Goal: Task Accomplishment & Management: Use online tool/utility

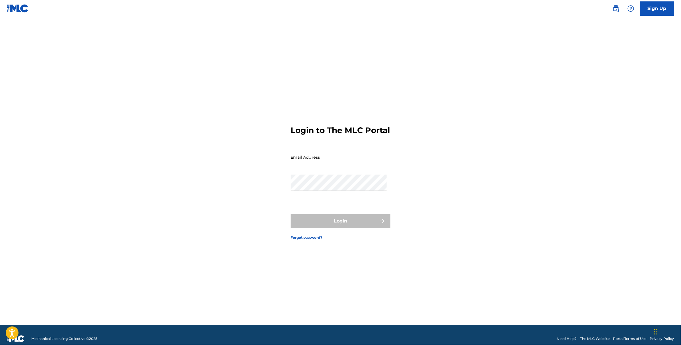
click at [324, 153] on input "Email Address" at bounding box center [339, 157] width 96 height 16
type input "[EMAIL_ADDRESS][DOMAIN_NAME]"
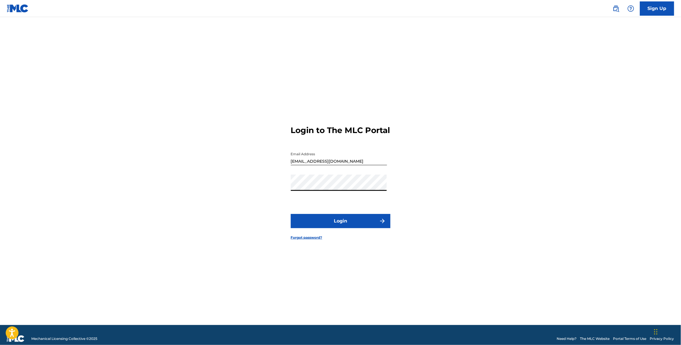
click at [330, 219] on button "Login" at bounding box center [341, 221] width 100 height 14
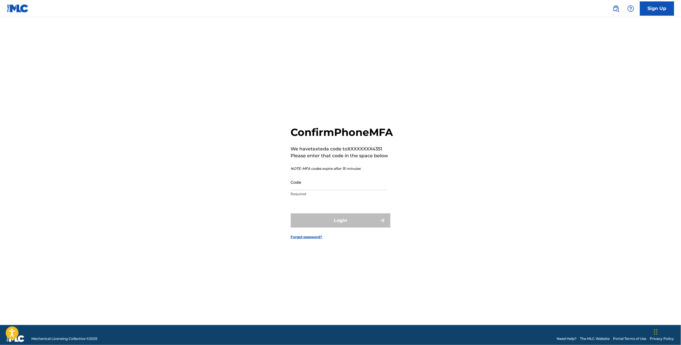
click at [311, 190] on input "Code" at bounding box center [339, 182] width 96 height 16
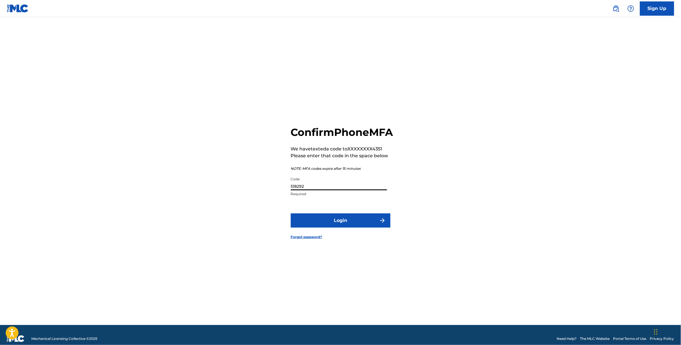
type input "518292"
click at [291, 213] on button "Login" at bounding box center [341, 220] width 100 height 14
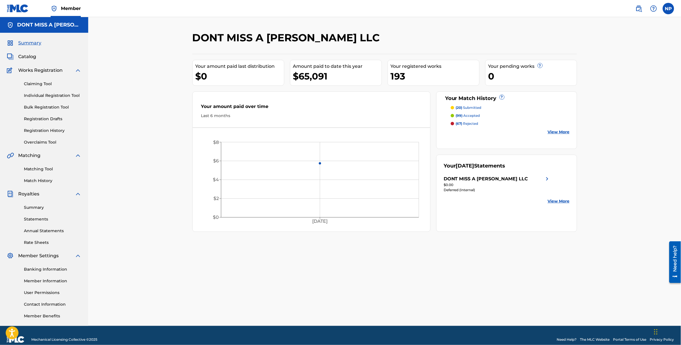
click at [41, 180] on link "Match History" at bounding box center [52, 181] width 57 height 6
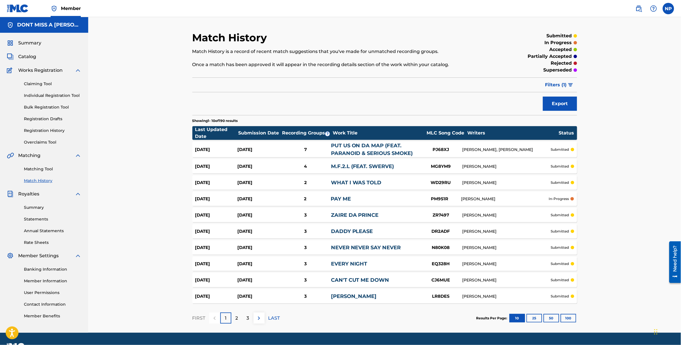
click at [42, 170] on link "Matching Tool" at bounding box center [52, 169] width 57 height 6
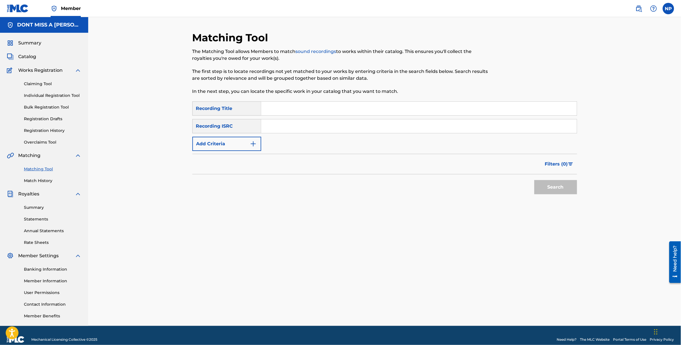
click at [257, 146] on button "Add Criteria" at bounding box center [226, 144] width 69 height 14
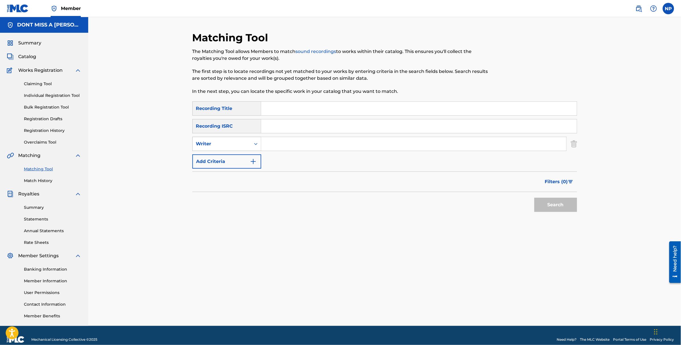
click at [256, 147] on div "Search Form" at bounding box center [256, 144] width 10 height 10
click at [249, 155] on div "Recording Artist" at bounding box center [227, 158] width 68 height 14
click at [277, 142] on input "Search Form" at bounding box center [413, 144] width 305 height 14
type input "red beam mafia"
click at [554, 203] on button "Search" at bounding box center [555, 204] width 43 height 14
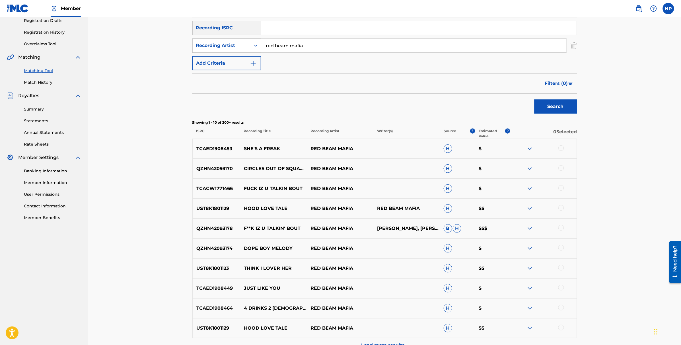
scroll to position [97, 0]
click at [570, 85] on img "Search Form" at bounding box center [570, 84] width 5 height 3
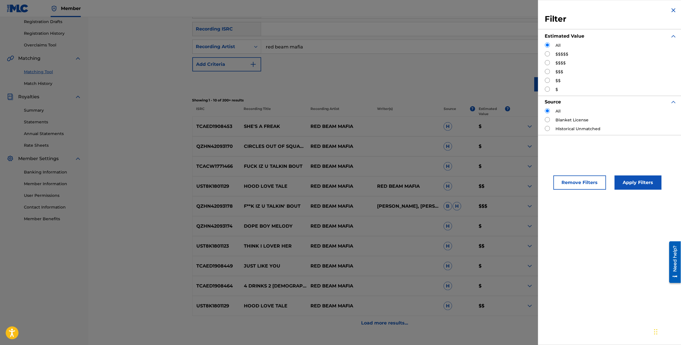
click at [547, 71] on input "Search Form" at bounding box center [547, 71] width 5 height 5
radio input "true"
click at [642, 185] on button "Apply Filters" at bounding box center [638, 182] width 47 height 14
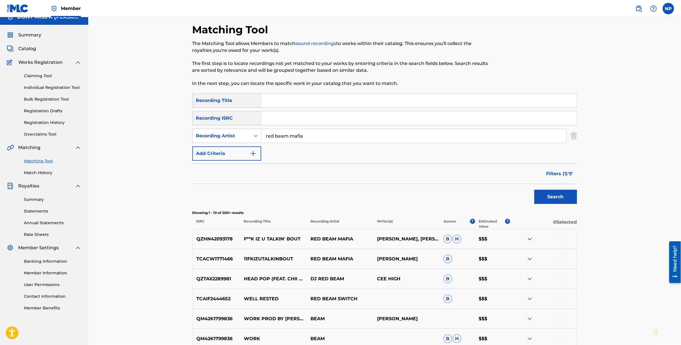
click at [572, 174] on img "Search Form" at bounding box center [570, 173] width 5 height 3
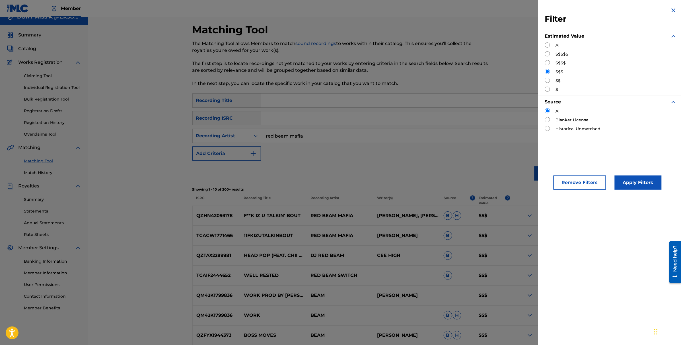
click at [549, 62] on input "Search Form" at bounding box center [547, 62] width 5 height 5
radio input "true"
click at [635, 182] on button "Apply Filters" at bounding box center [638, 182] width 47 height 14
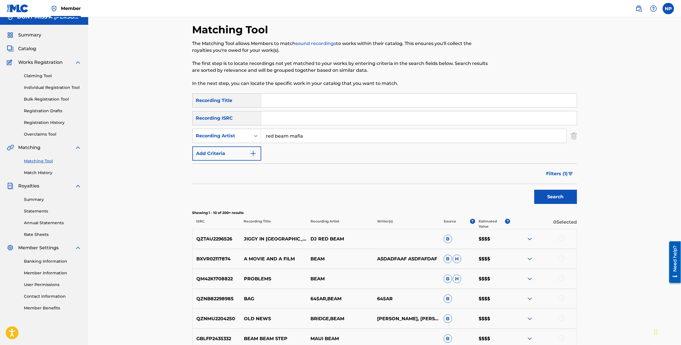
click at [573, 169] on button "Filters ( 1 )" at bounding box center [560, 173] width 34 height 14
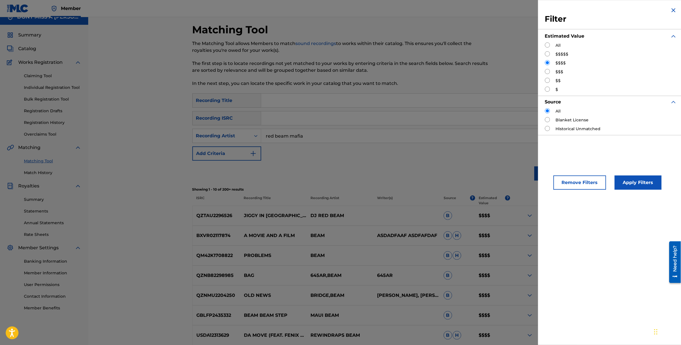
click at [650, 180] on button "Apply Filters" at bounding box center [638, 182] width 47 height 14
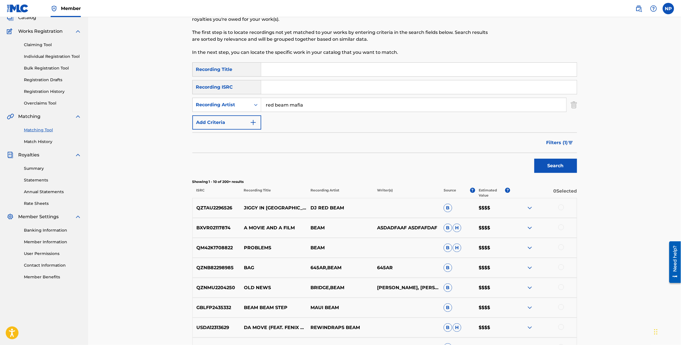
scroll to position [0, 0]
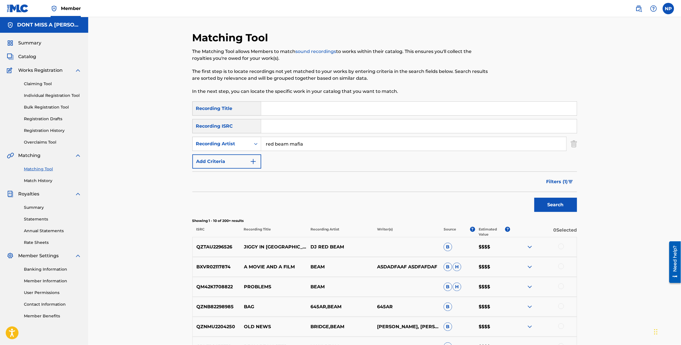
click at [256, 161] on img "Search Form" at bounding box center [253, 161] width 7 height 7
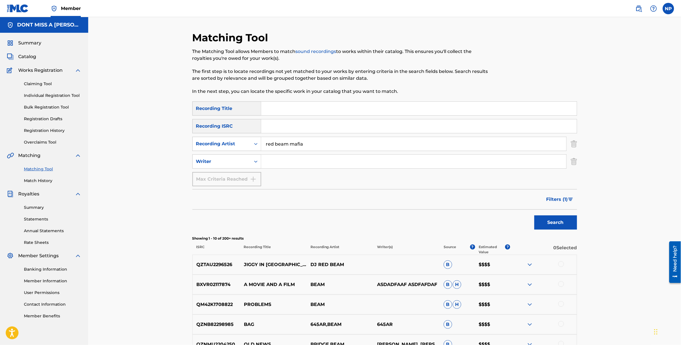
click at [267, 163] on input "Search Form" at bounding box center [413, 162] width 305 height 14
type input "[PERSON_NAME]"
click at [559, 215] on button "Search" at bounding box center [555, 222] width 43 height 14
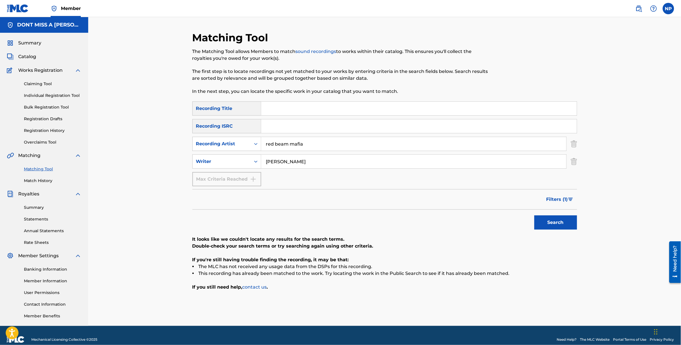
click at [573, 201] on img "Search Form" at bounding box center [570, 198] width 5 height 3
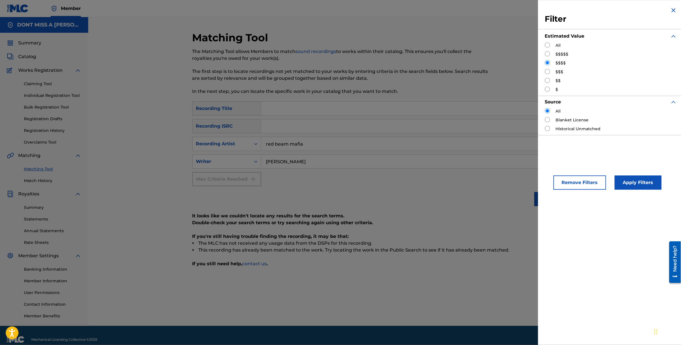
click at [548, 46] on input "Search Form" at bounding box center [547, 44] width 5 height 5
radio input "true"
click at [634, 181] on button "Apply Filters" at bounding box center [638, 182] width 47 height 14
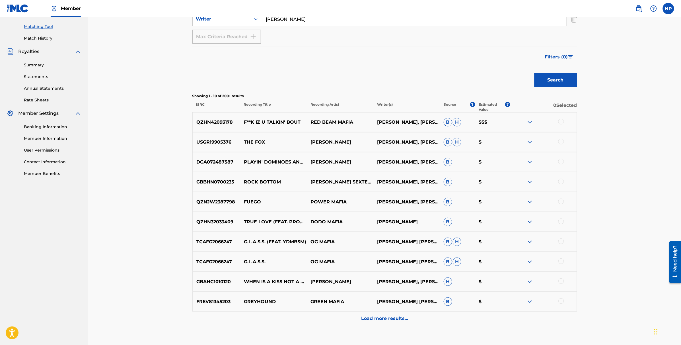
scroll to position [128, 0]
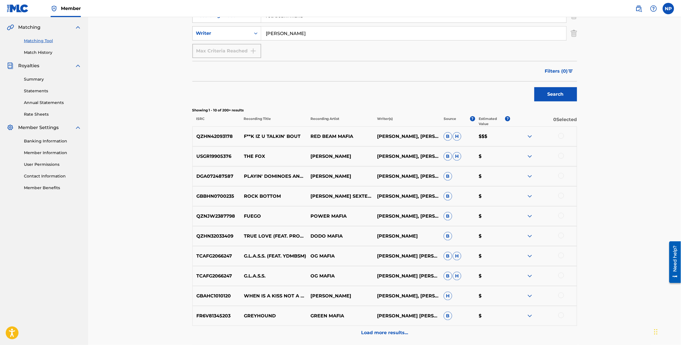
click at [429, 333] on div "Load more results..." at bounding box center [384, 333] width 385 height 14
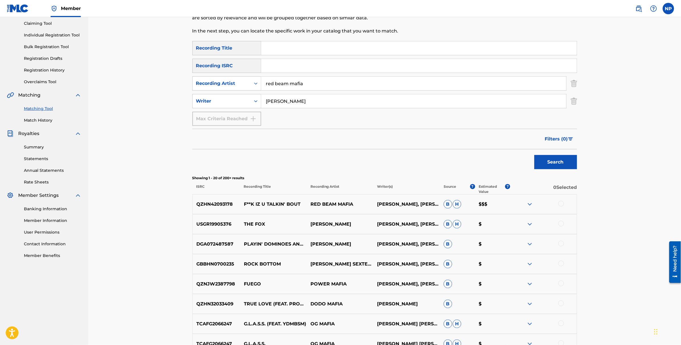
scroll to position [22, 0]
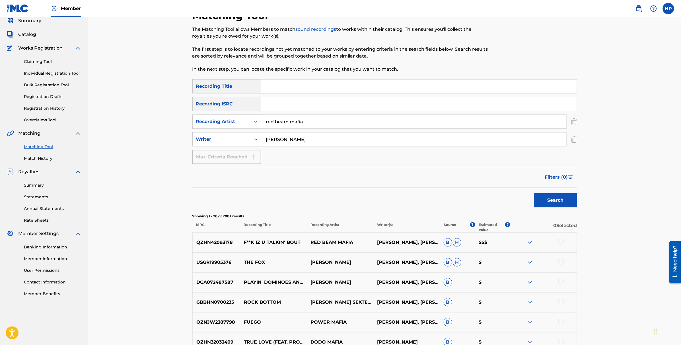
click at [296, 140] on input "[PERSON_NAME]" at bounding box center [413, 139] width 305 height 14
type input "h"
click at [254, 143] on div "Search Form" at bounding box center [256, 139] width 10 height 10
click at [289, 145] on input "Search Form" at bounding box center [413, 139] width 305 height 14
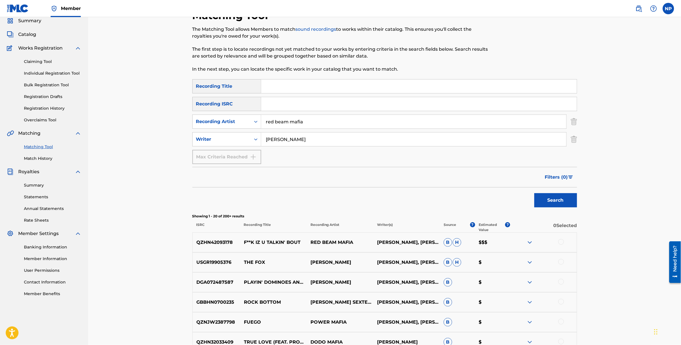
type input "[PERSON_NAME]"
click at [559, 197] on button "Search" at bounding box center [555, 200] width 43 height 14
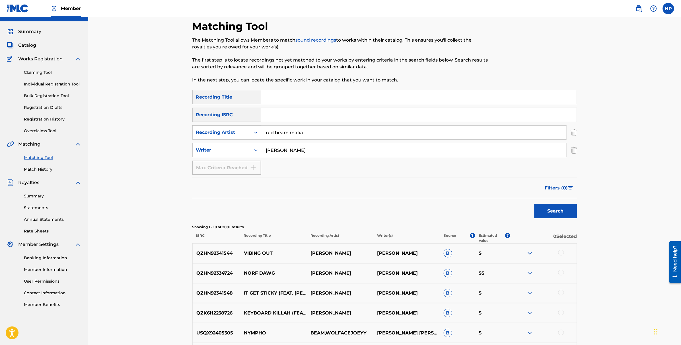
scroll to position [0, 0]
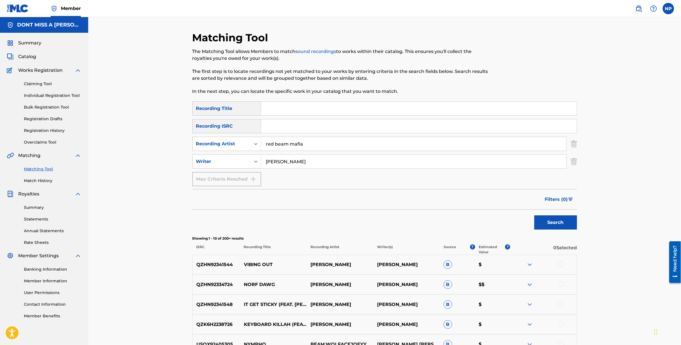
click at [574, 158] on img "Search Form" at bounding box center [574, 161] width 6 height 14
